Goal: Find specific page/section: Find specific page/section

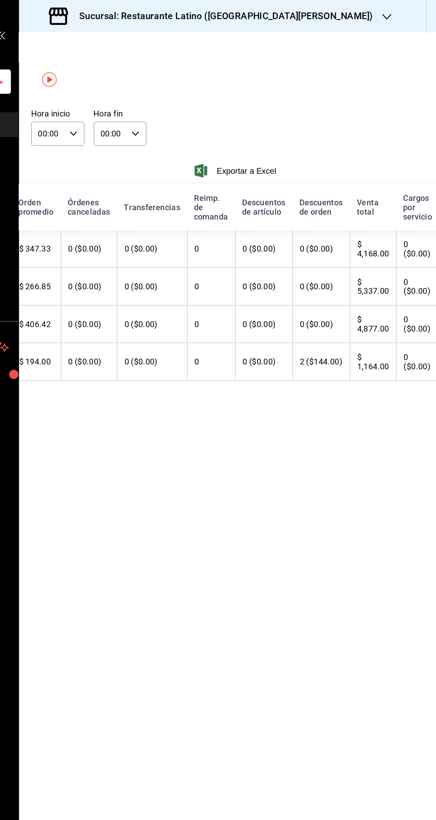
scroll to position [0, 160]
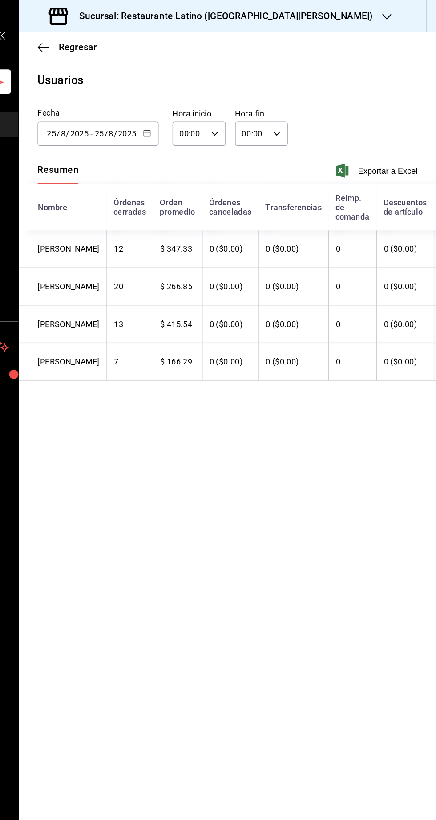
scroll to position [0, 160]
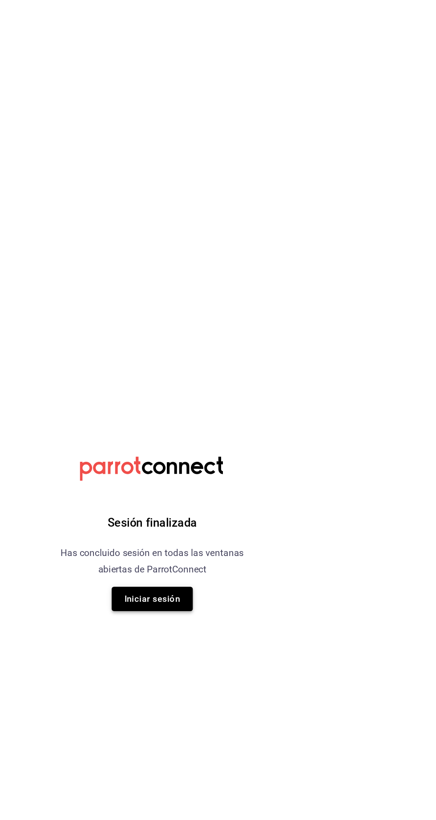
click at [228, 468] on button "Iniciar sesión" at bounding box center [218, 460] width 62 height 19
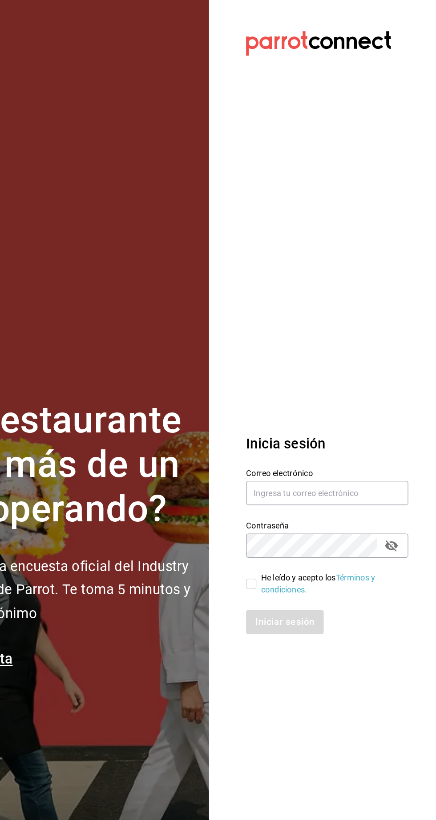
click at [221, 456] on div "¿Tu restaurante lleva más de un año operando? Participa en la encuesta oficial …" at bounding box center [143, 410] width 214 height 208
click at [341, 388] on input "text" at bounding box center [352, 378] width 124 height 19
type input "Administracion@restaurantelatino.com"
click at [293, 452] on input "He leído y acepto los Términos y condiciones." at bounding box center [294, 448] width 8 height 8
checkbox input "true"
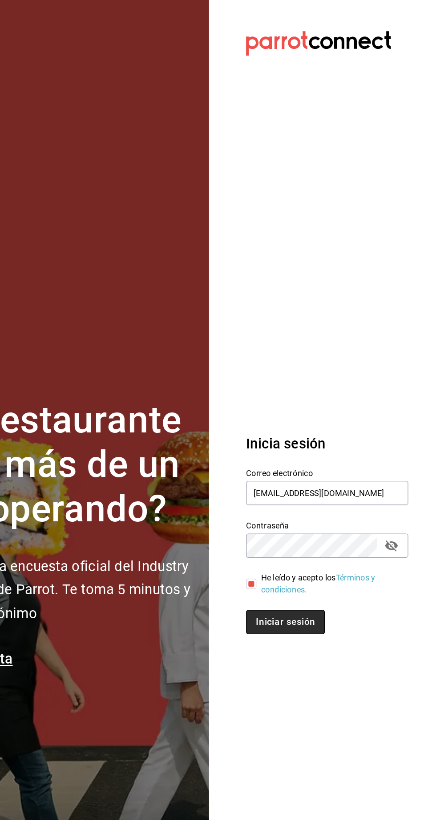
click at [325, 487] on button "Iniciar sesión" at bounding box center [320, 477] width 60 height 19
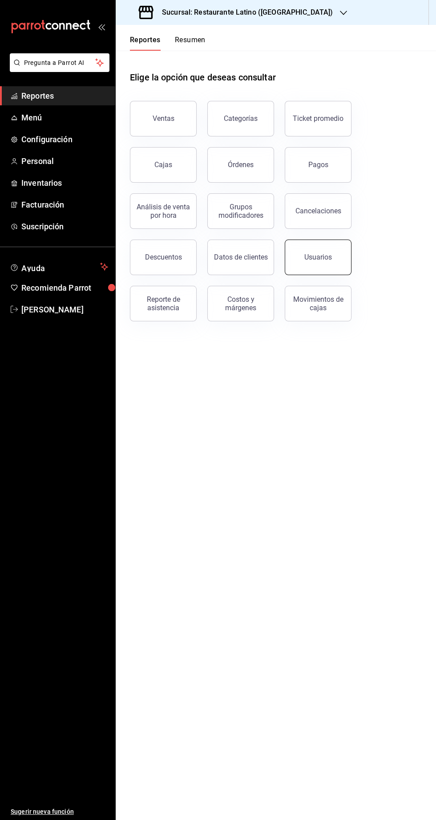
click at [340, 259] on button "Usuarios" at bounding box center [317, 258] width 67 height 36
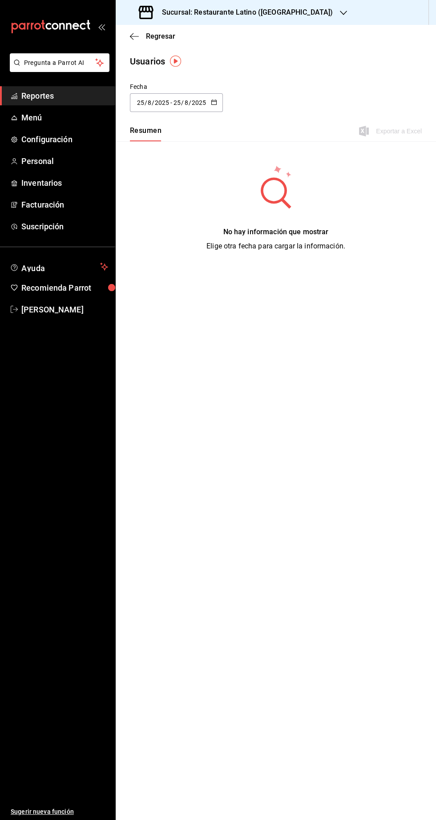
click at [340, 13] on icon "button" at bounding box center [343, 12] width 7 height 7
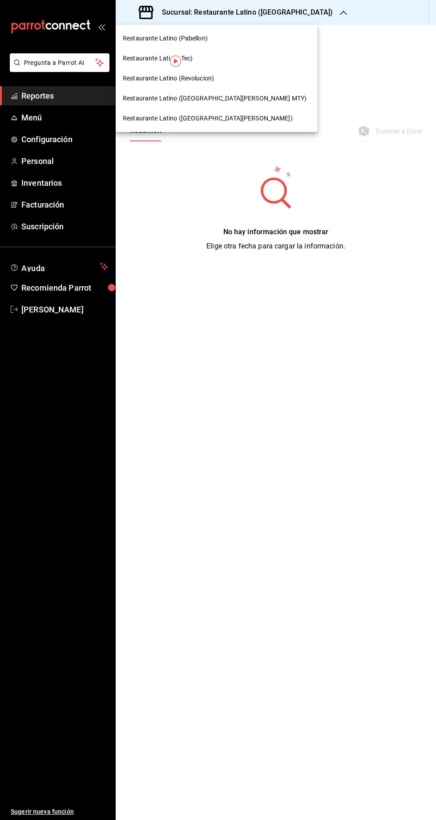
click at [225, 98] on span "Restaurante Latino (San Jeronimo MTY)" at bounding box center [215, 98] width 184 height 9
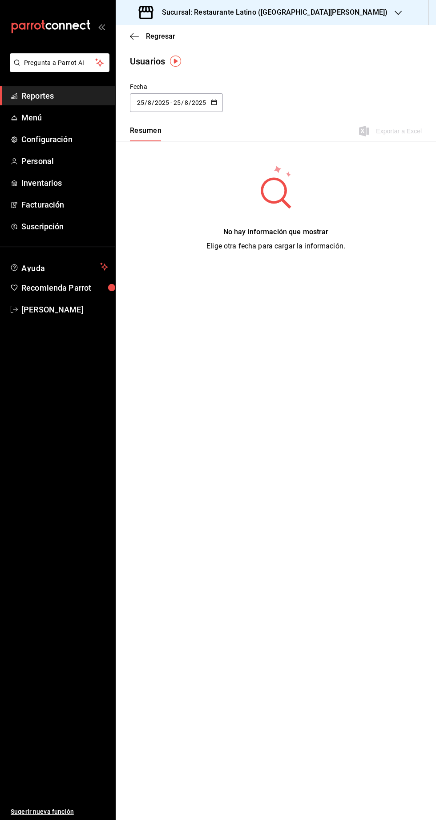
click at [176, 102] on input "25" at bounding box center [177, 102] width 8 height 7
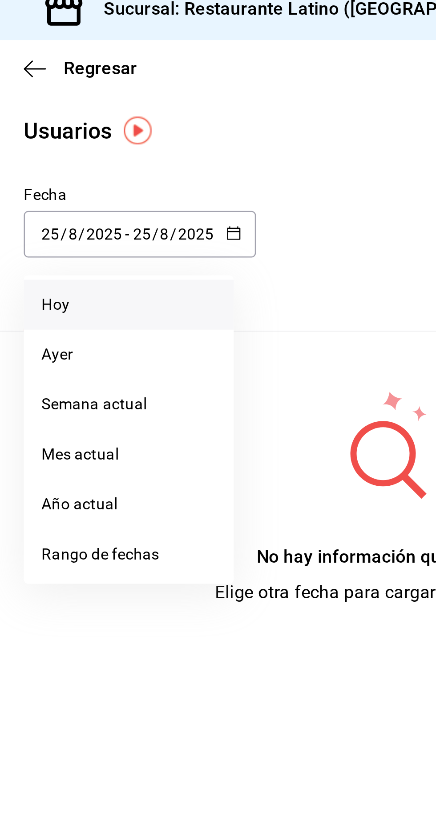
click at [153, 128] on li "Hoy" at bounding box center [172, 131] width 84 height 20
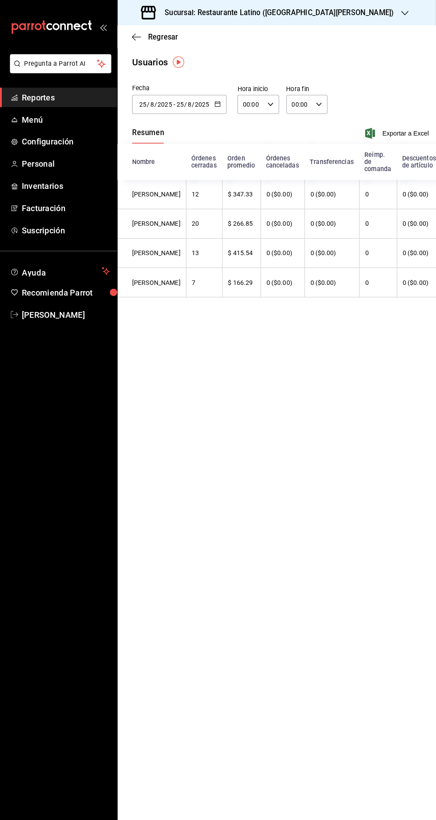
click at [52, 96] on span "Reportes" at bounding box center [64, 96] width 87 height 12
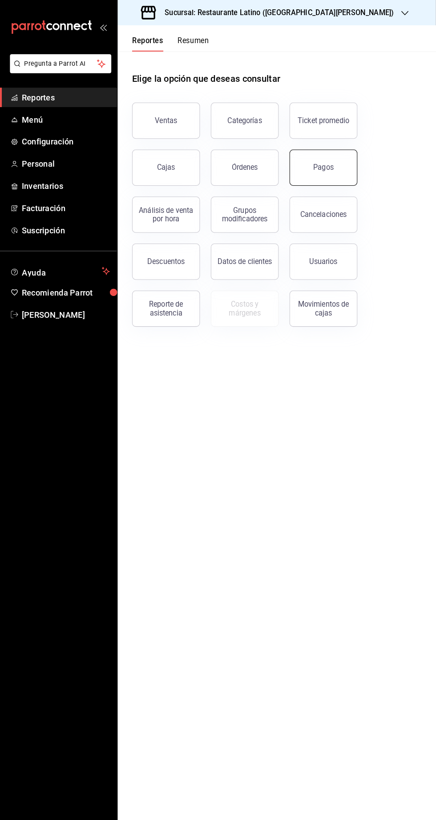
click at [334, 164] on button "Pagos" at bounding box center [317, 165] width 67 height 36
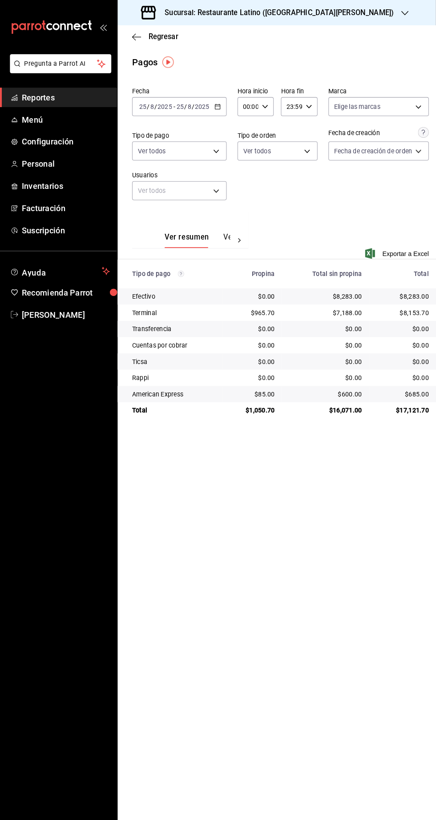
click at [419, 804] on main "Regresar Pagos Fecha 2025-08-25 25 / 8 / 2025 - 2025-08-25 25 / 8 / 2025 Hora i…" at bounding box center [276, 422] width 320 height 795
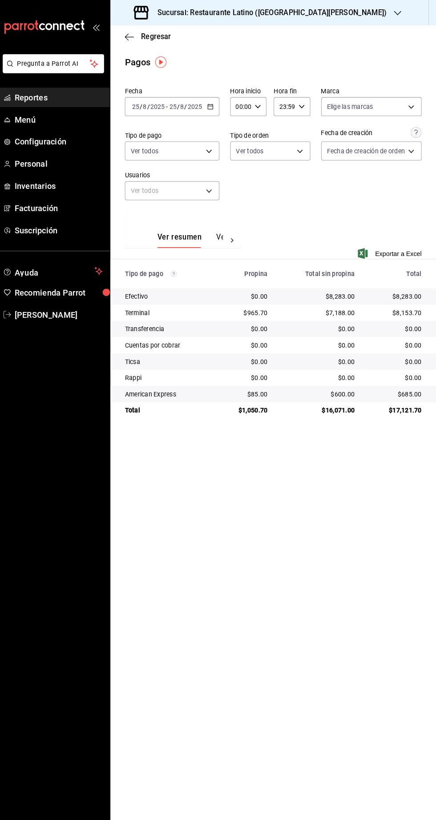
click at [65, 91] on span "Reportes" at bounding box center [64, 96] width 87 height 12
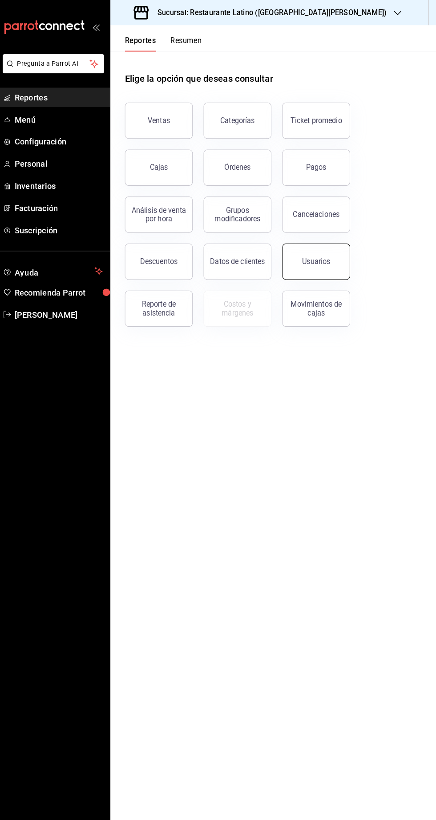
click at [330, 264] on button "Usuarios" at bounding box center [317, 258] width 67 height 36
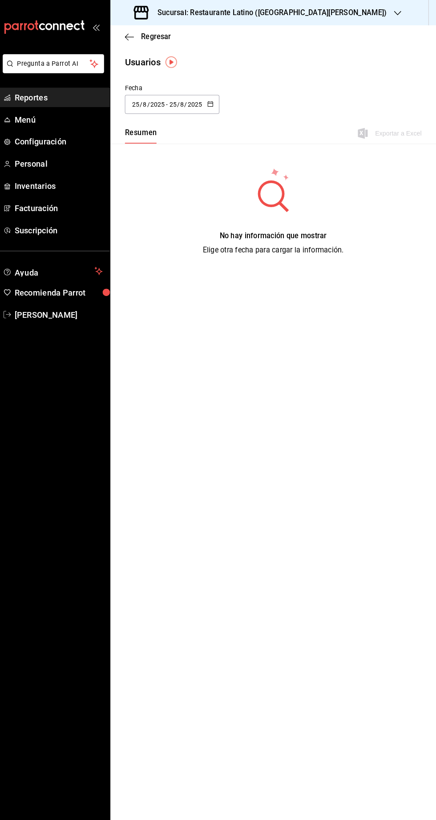
click at [72, 96] on span "Reportes" at bounding box center [64, 96] width 87 height 12
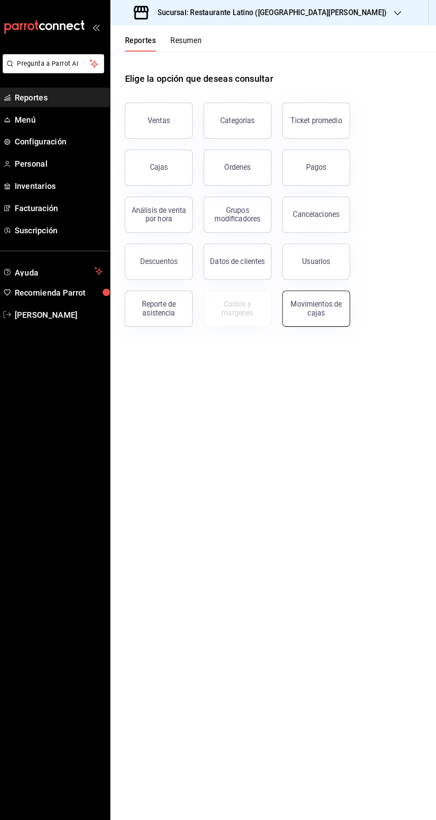
click at [330, 312] on button "Movimientos de cajas" at bounding box center [317, 304] width 67 height 36
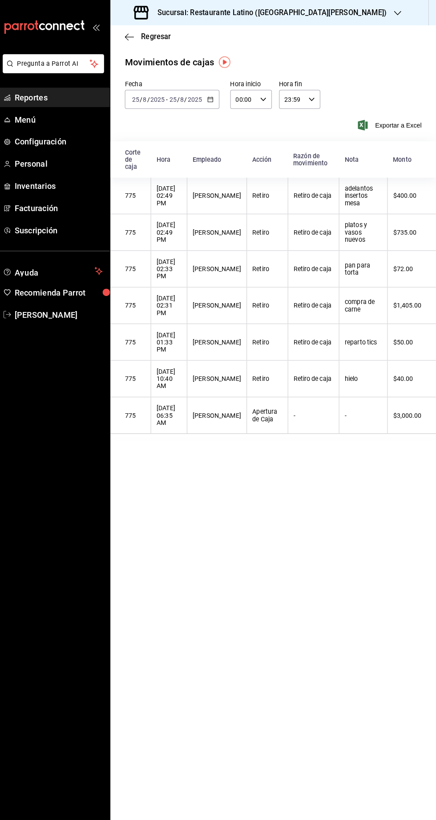
click at [68, 94] on span "Reportes" at bounding box center [64, 96] width 87 height 12
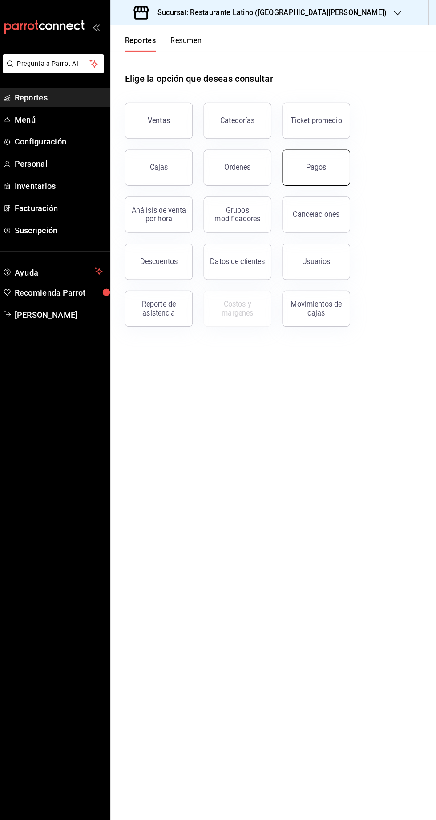
click at [324, 172] on button "Pagos" at bounding box center [317, 165] width 67 height 36
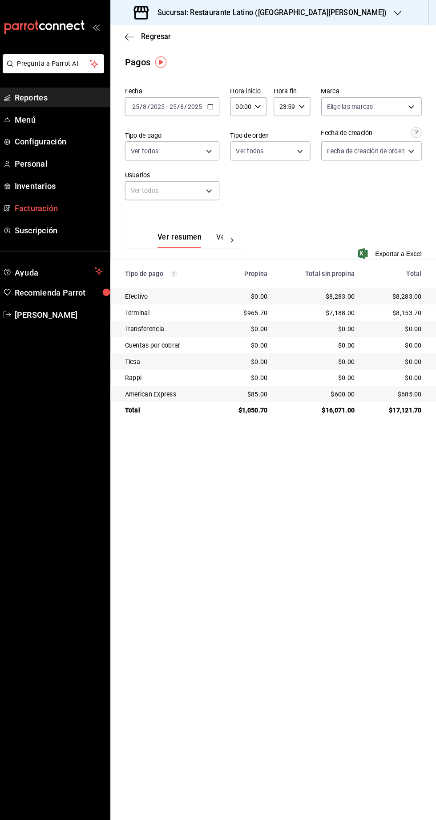
click at [17, 209] on span "mailbox folders" at bounding box center [14, 205] width 7 height 11
